Goal: Information Seeking & Learning: Stay updated

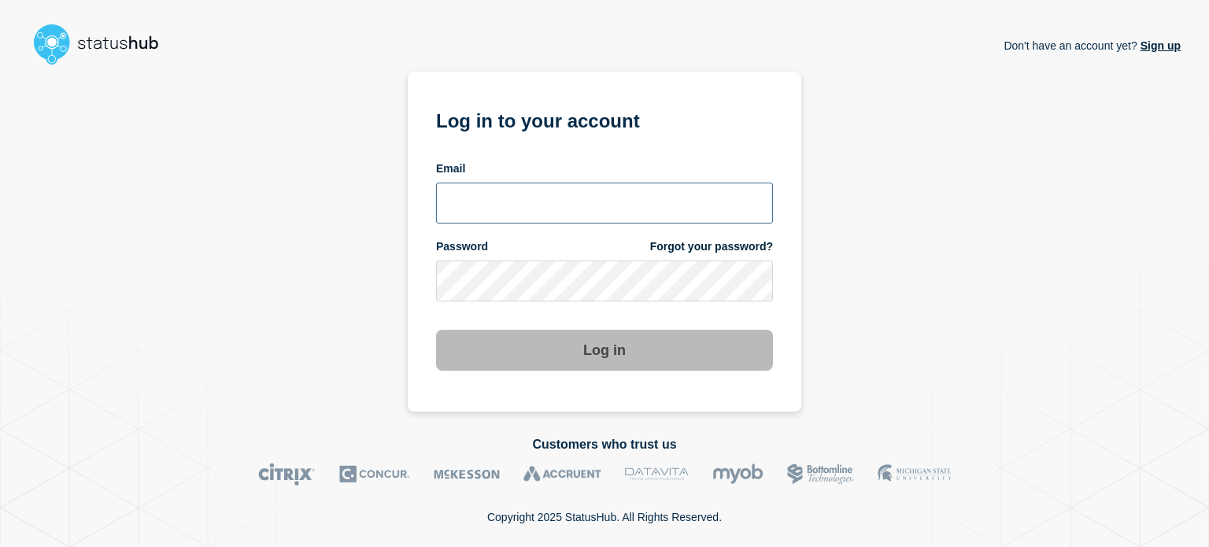
type input "xandra.martens@conexon.us"
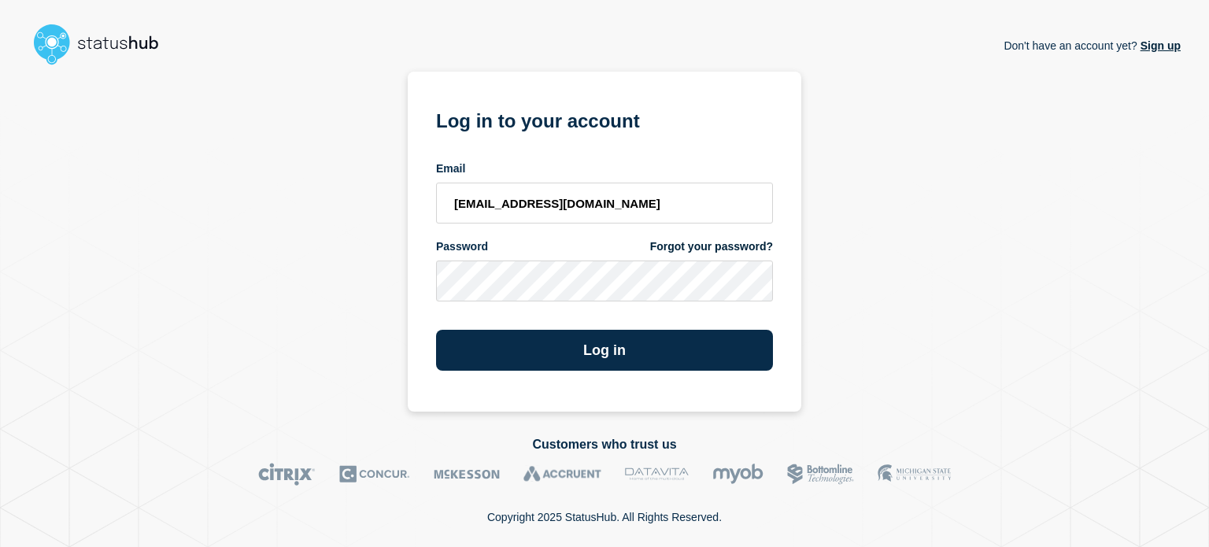
click at [561, 377] on section "Log in to your account Email xandra.martens@conexon.us Password Forgot your pas…" at bounding box center [605, 242] width 394 height 340
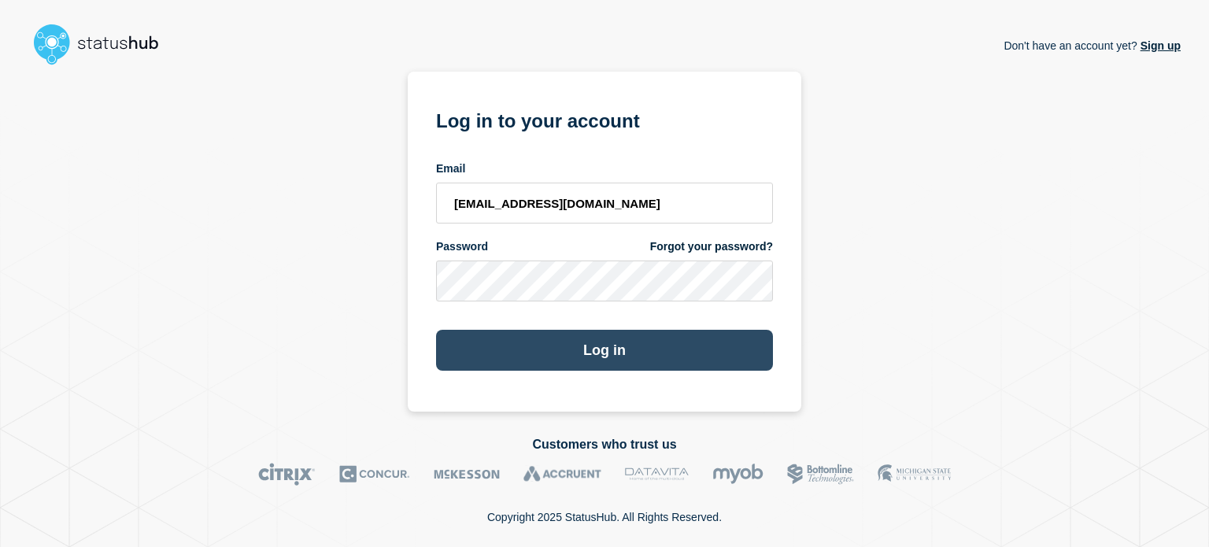
click at [565, 346] on button "Log in" at bounding box center [604, 350] width 337 height 41
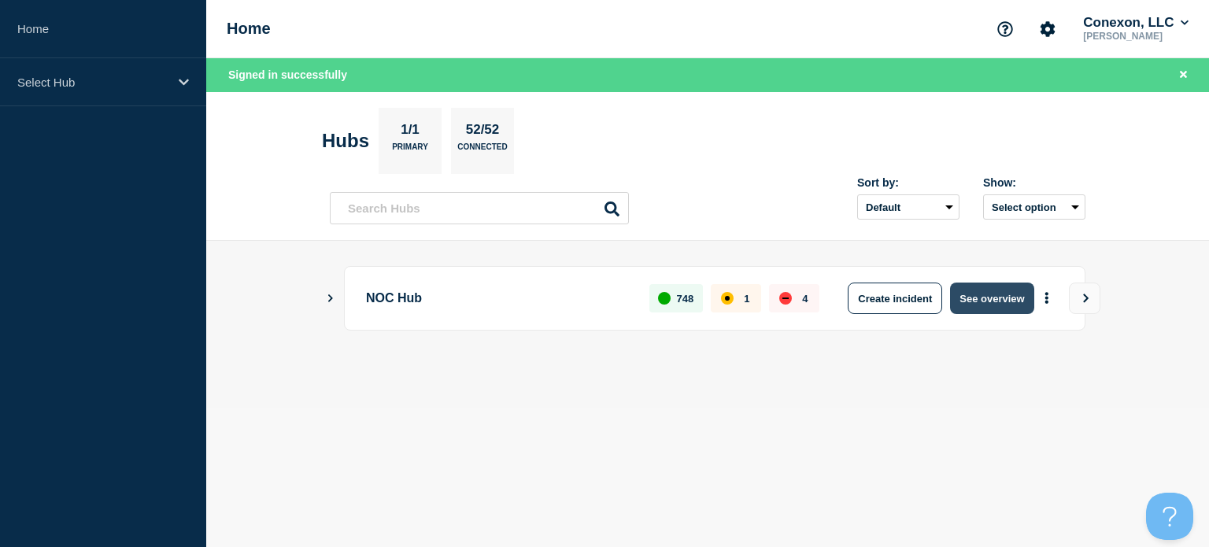
click at [1001, 298] on button "See overview" at bounding box center [991, 298] width 83 height 31
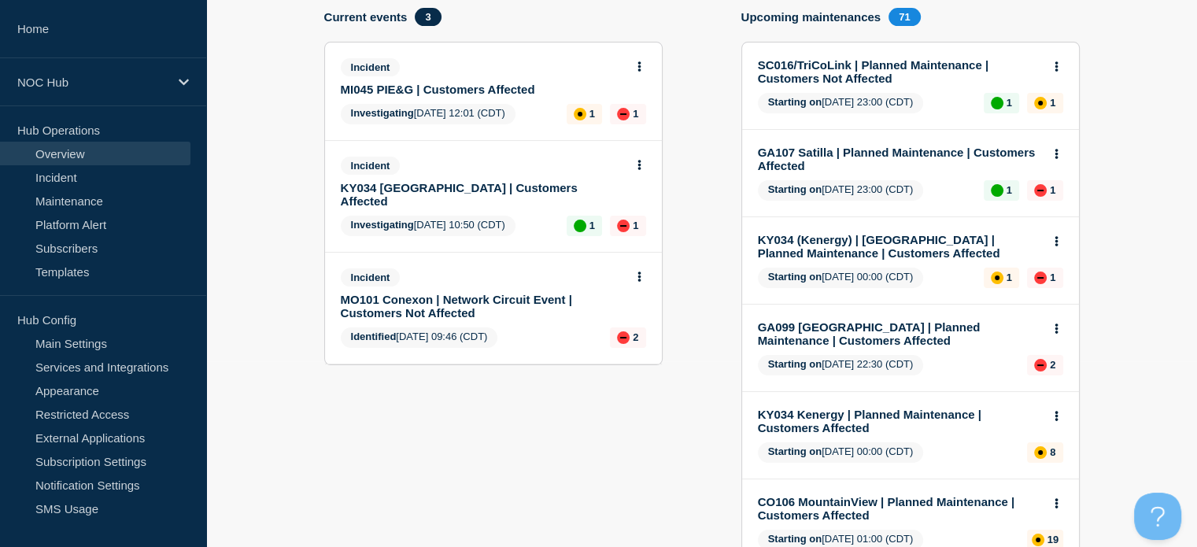
scroll to position [182, 0]
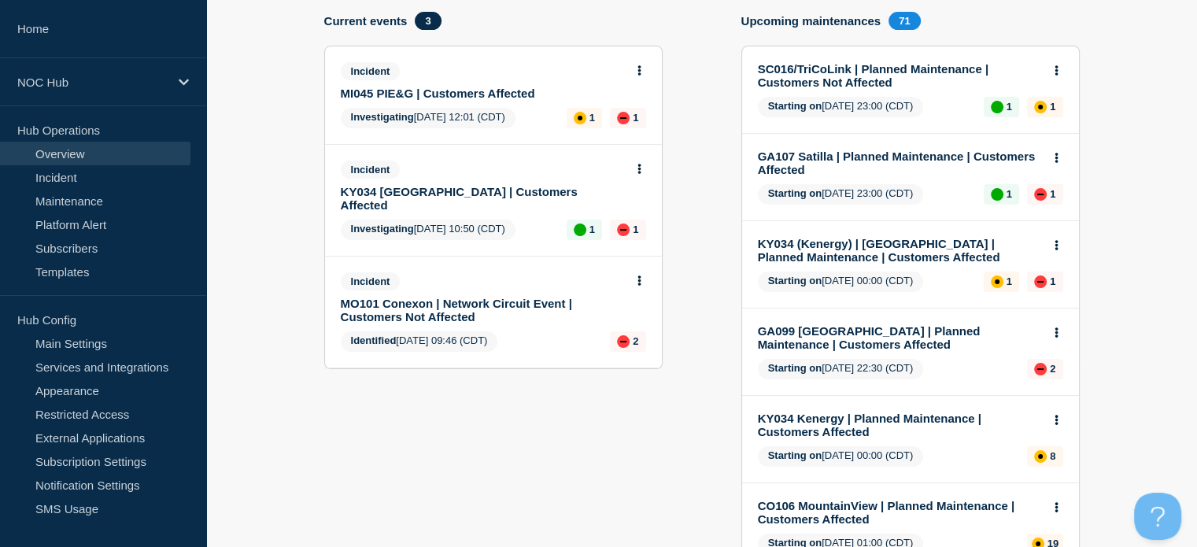
click at [509, 297] on link "MO101 Conexon | Network Circuit Event | Customers Not Affected" at bounding box center [483, 310] width 284 height 27
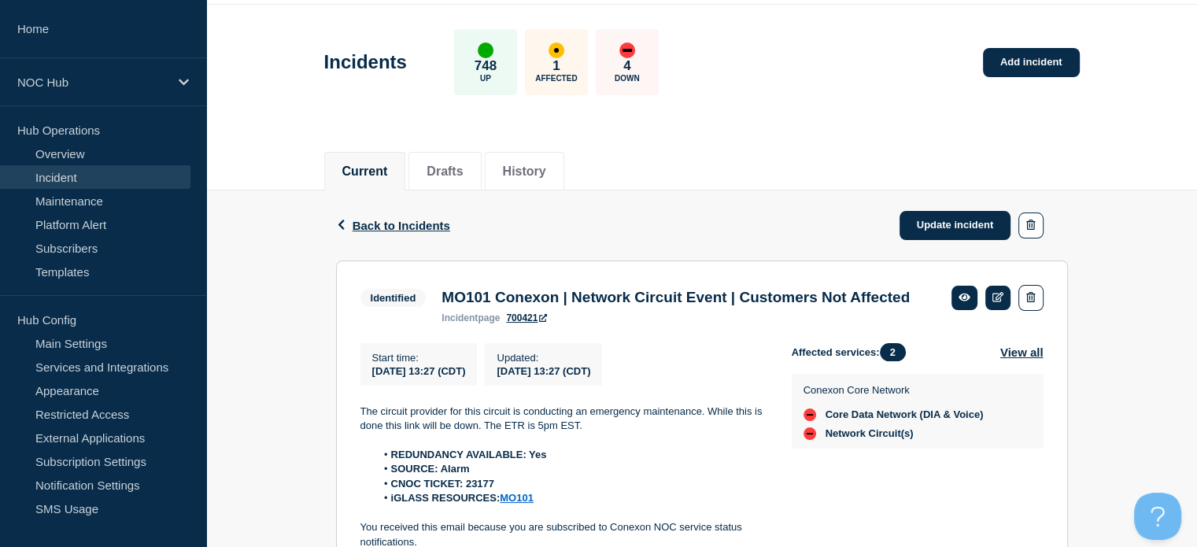
scroll to position [54, 0]
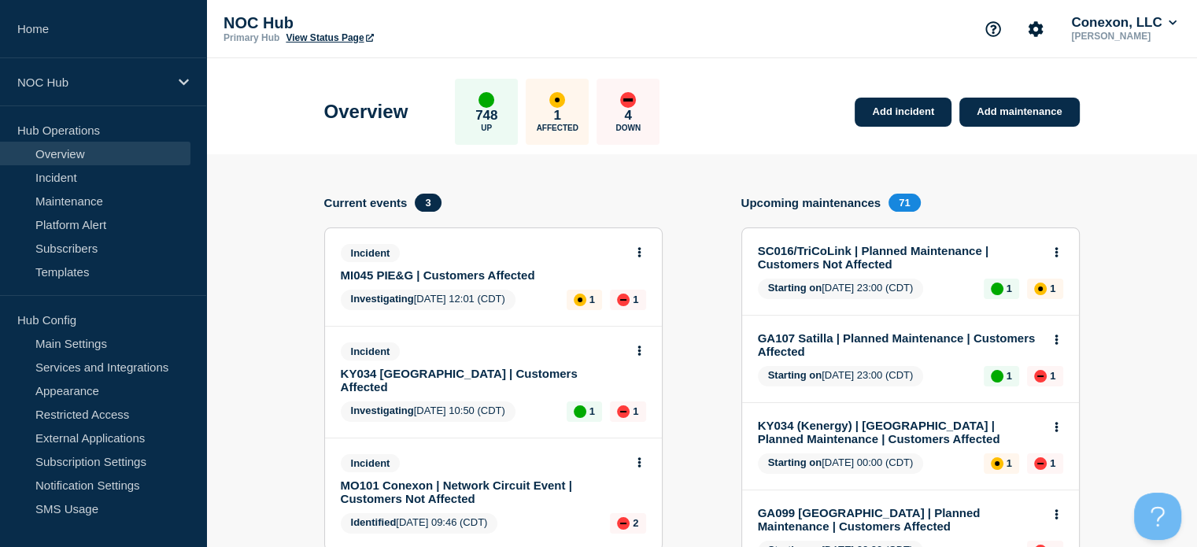
click at [501, 371] on link "KY034 [GEOGRAPHIC_DATA] | Customers Affected" at bounding box center [483, 380] width 284 height 27
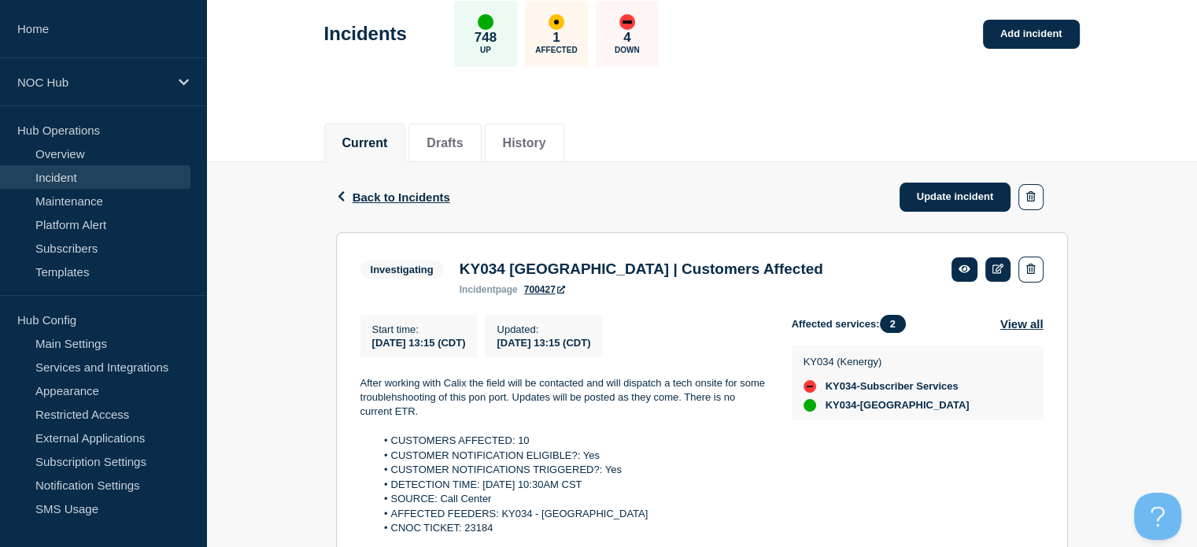
scroll to position [83, 0]
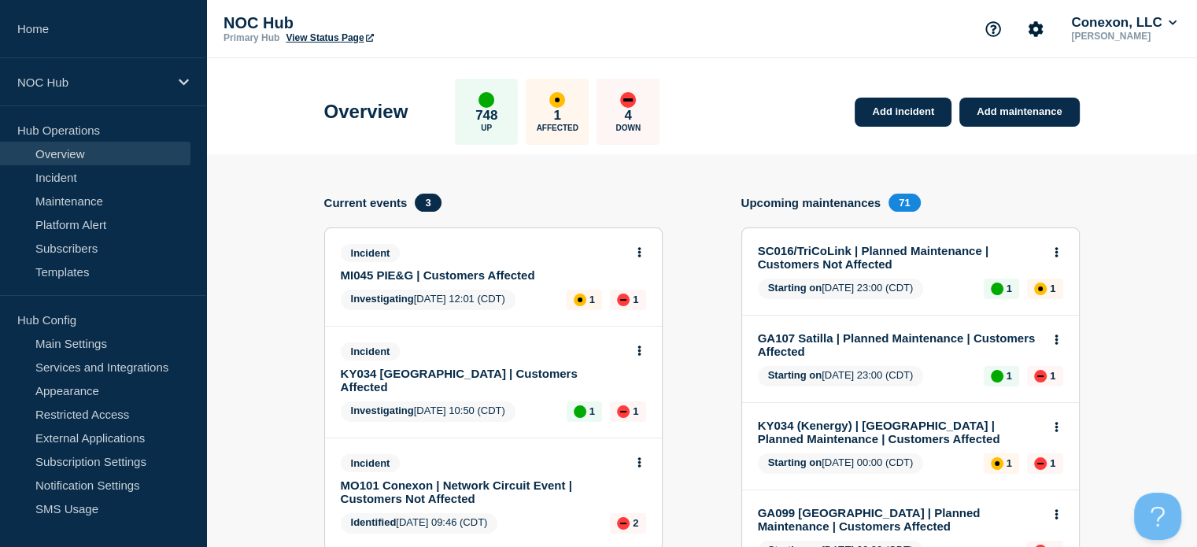
click at [495, 264] on div "Incident MI045 PIE&G | Customers Affected" at bounding box center [487, 263] width 292 height 38
click at [505, 276] on link "MI045 PIE&G | Customers Affected" at bounding box center [483, 274] width 284 height 13
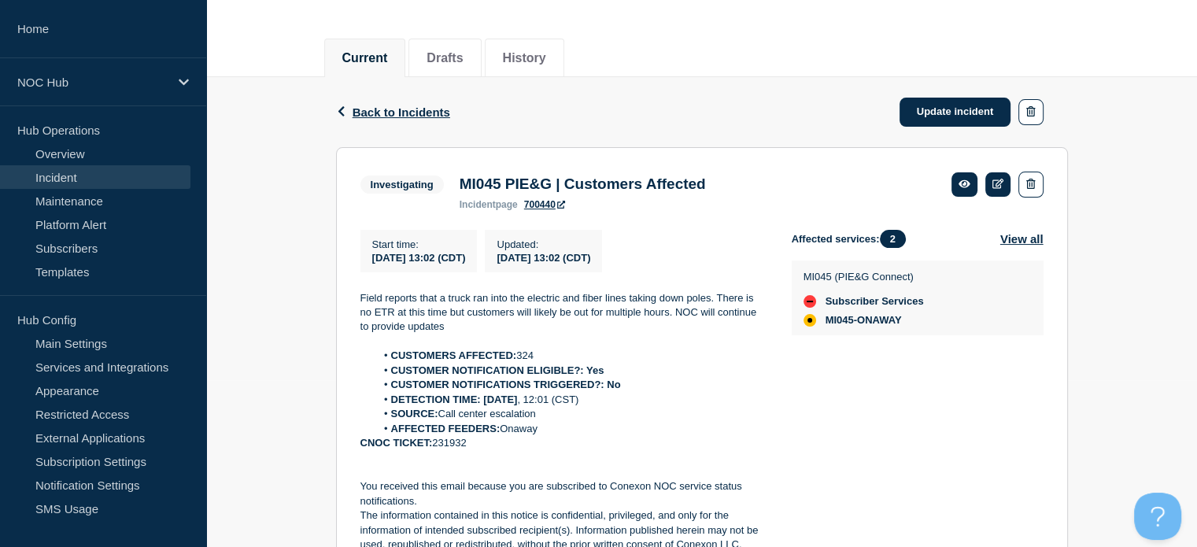
scroll to position [170, 0]
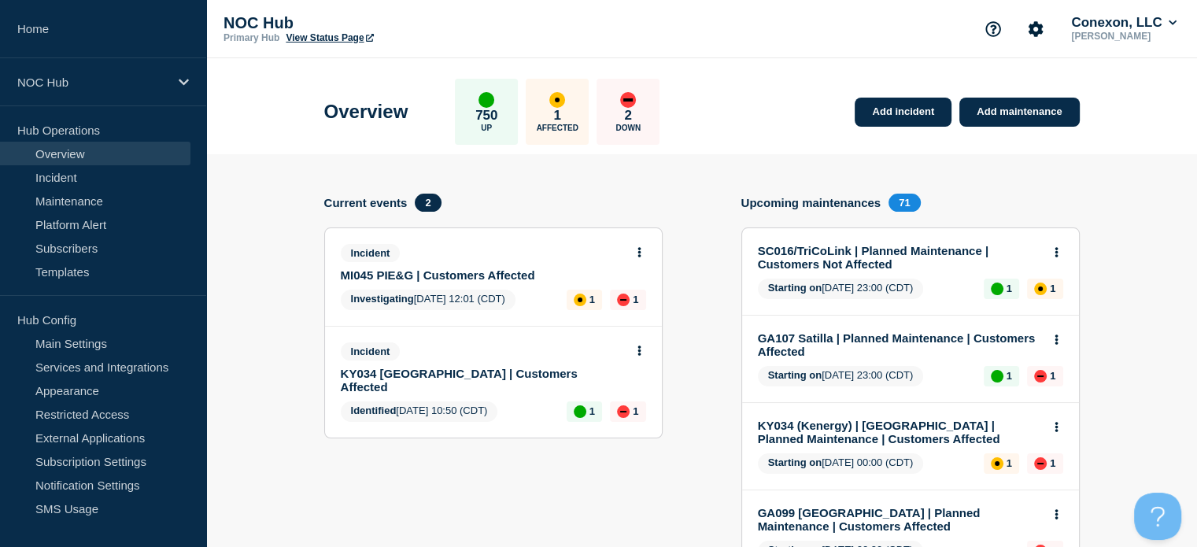
click at [472, 370] on link "KY034 [GEOGRAPHIC_DATA] | Customers Affected" at bounding box center [483, 380] width 284 height 27
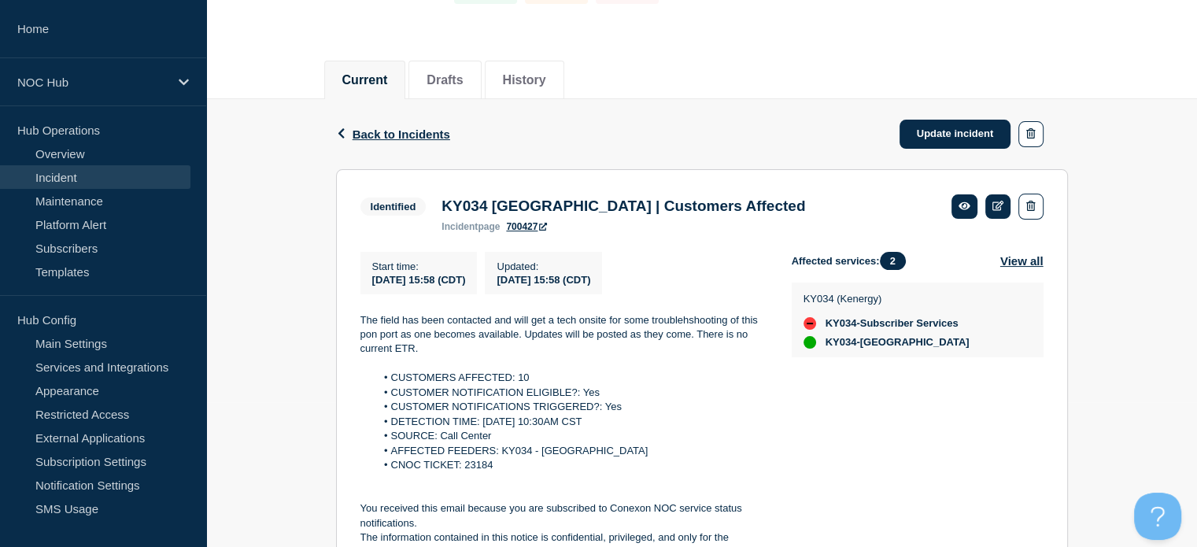
scroll to position [145, 0]
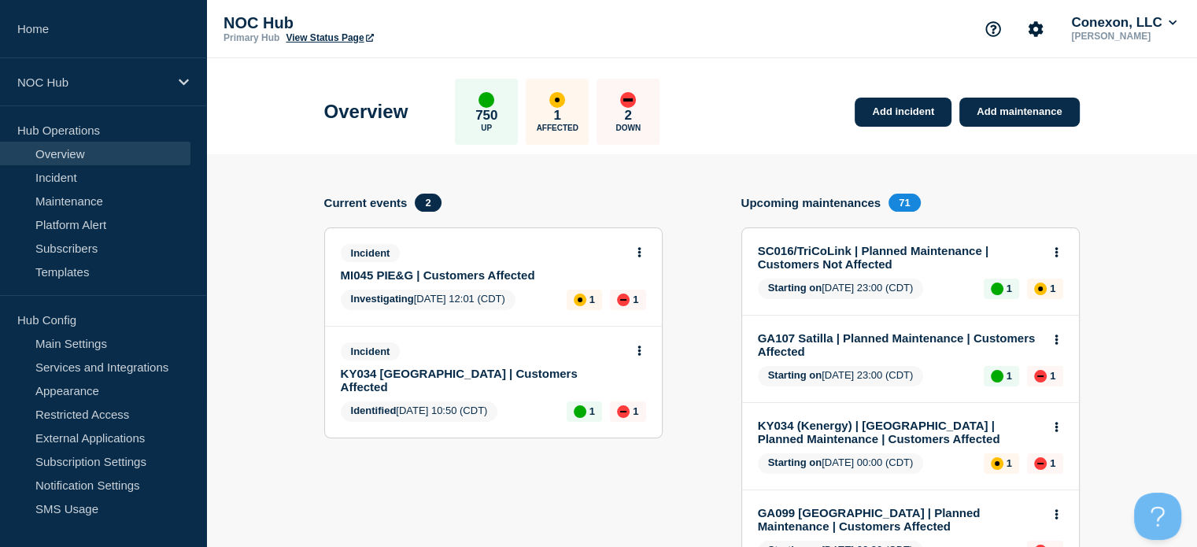
click at [504, 272] on link "MI045 PIE&G | Customers Affected" at bounding box center [483, 274] width 284 height 13
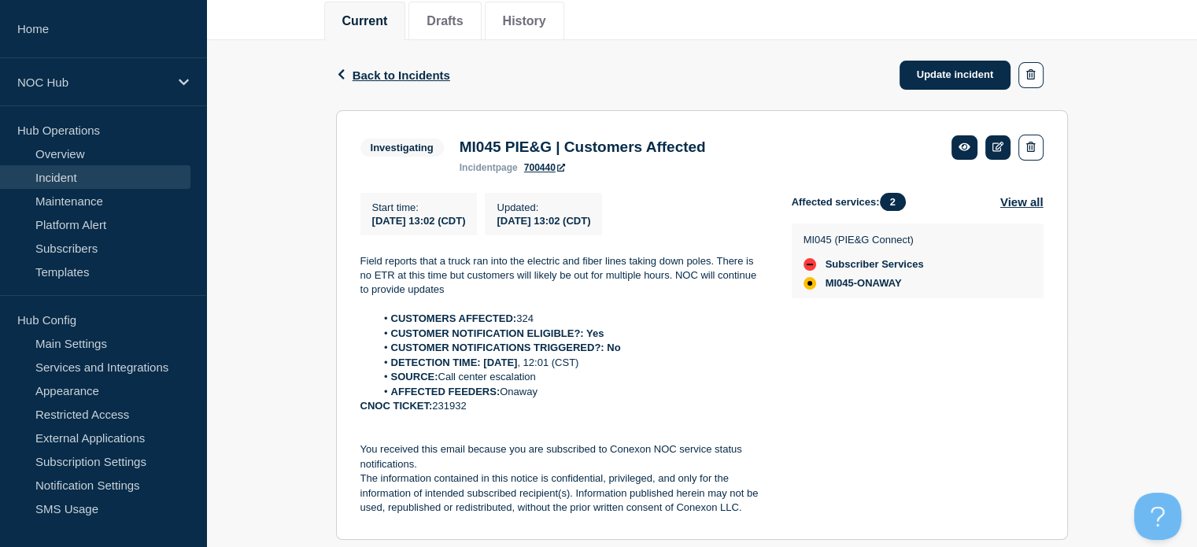
scroll to position [222, 0]
